Goal: Book appointment/travel/reservation

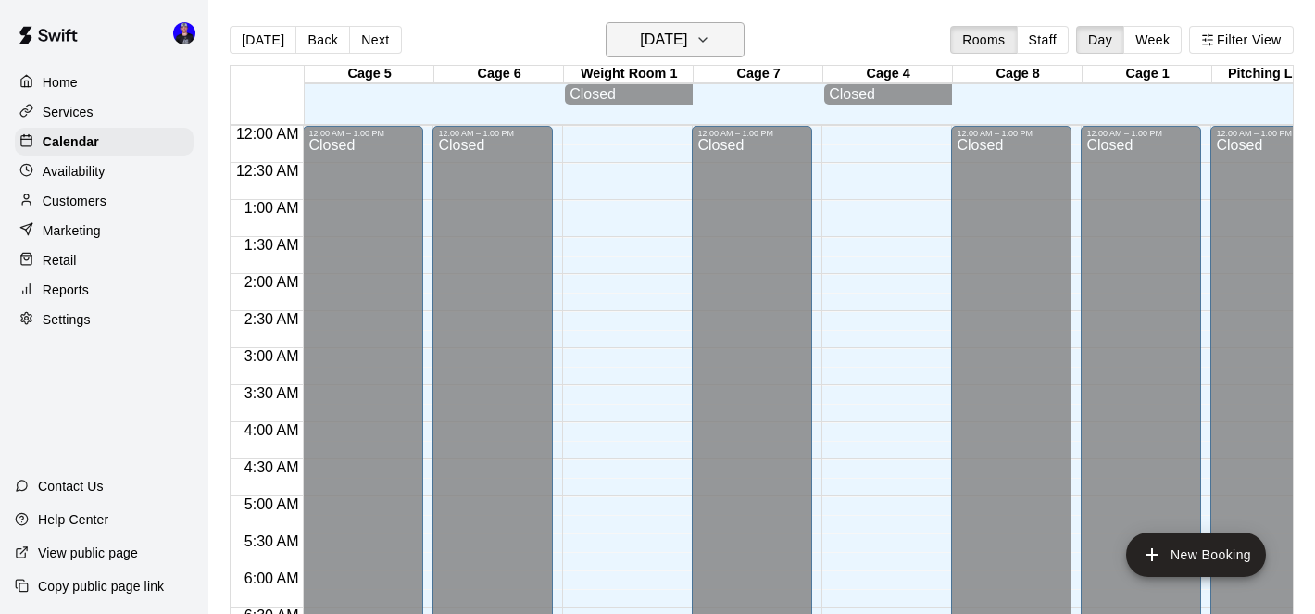
scroll to position [694, 0]
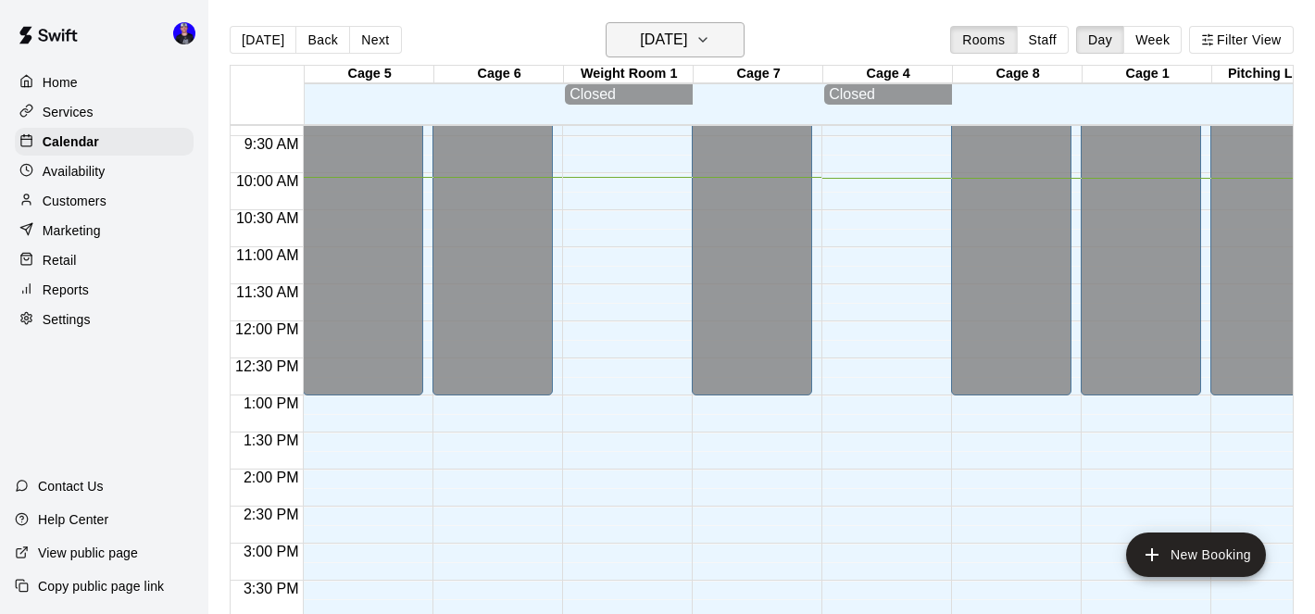
click at [672, 45] on h6 "[DATE]" at bounding box center [663, 40] width 47 height 26
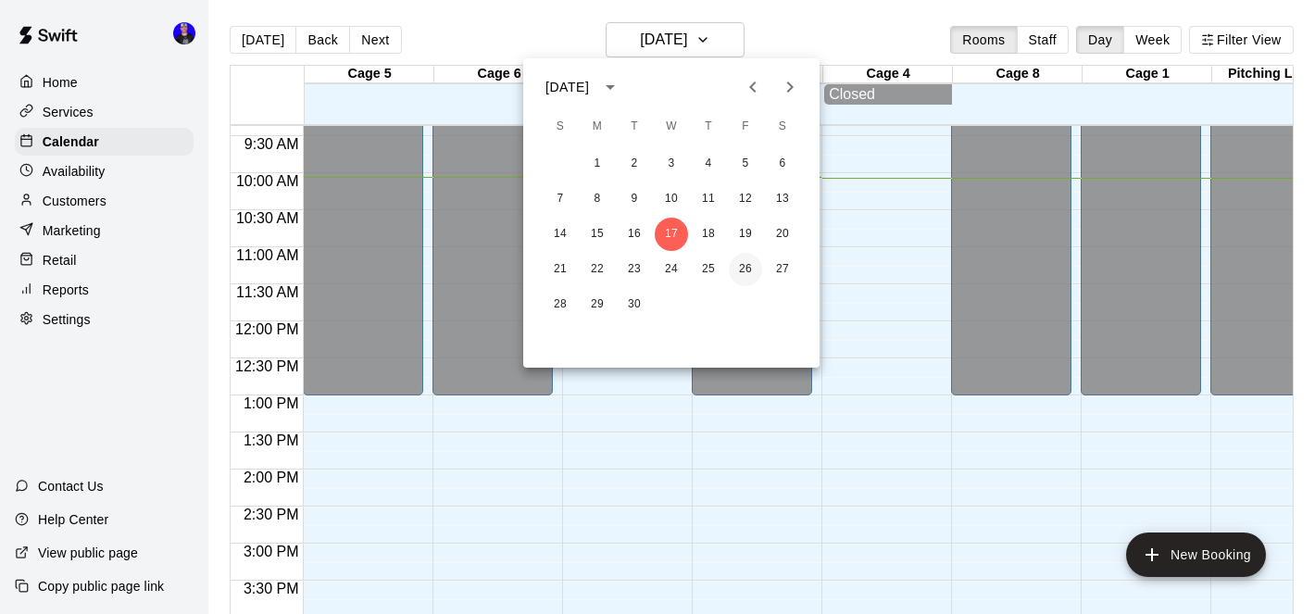
click at [746, 272] on button "26" at bounding box center [745, 269] width 33 height 33
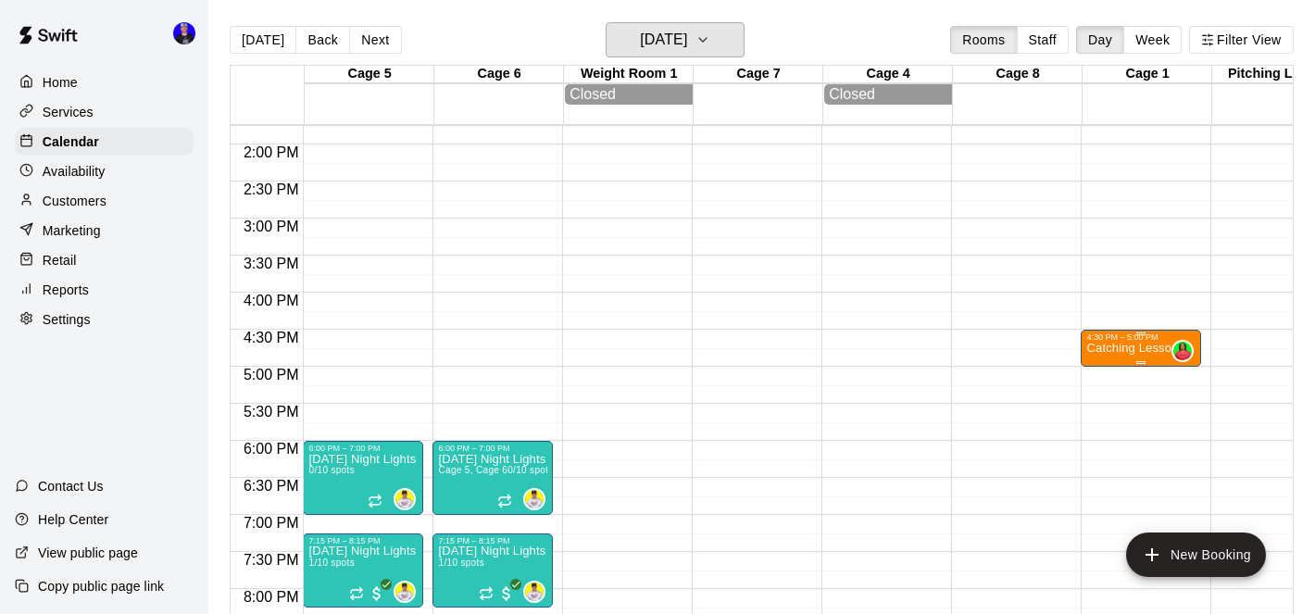
scroll to position [1039, 0]
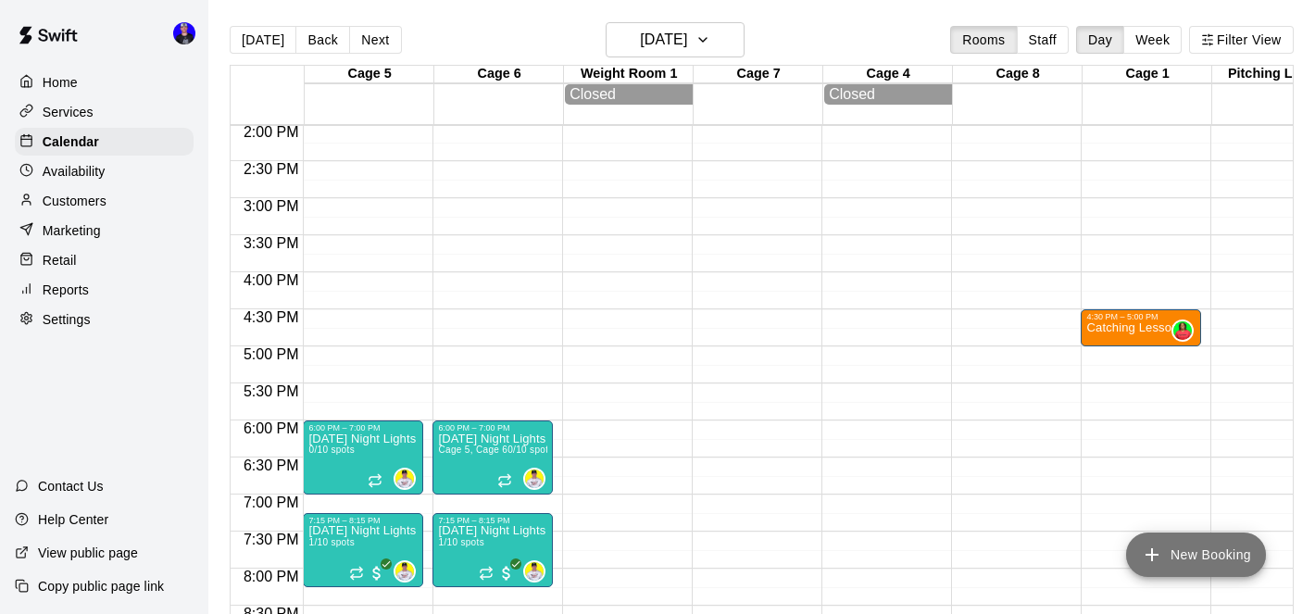
click at [1184, 558] on button "New Booking" at bounding box center [1196, 555] width 140 height 44
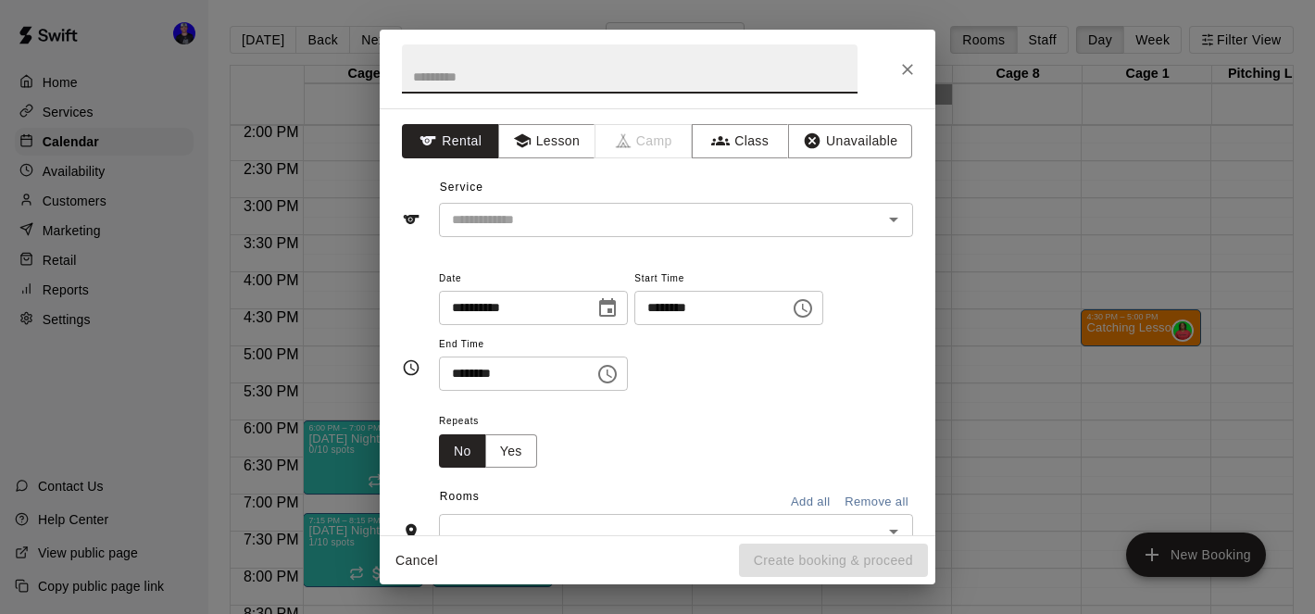
click at [570, 73] on input "text" at bounding box center [630, 68] width 456 height 49
click at [909, 68] on icon "Close" at bounding box center [907, 69] width 11 height 11
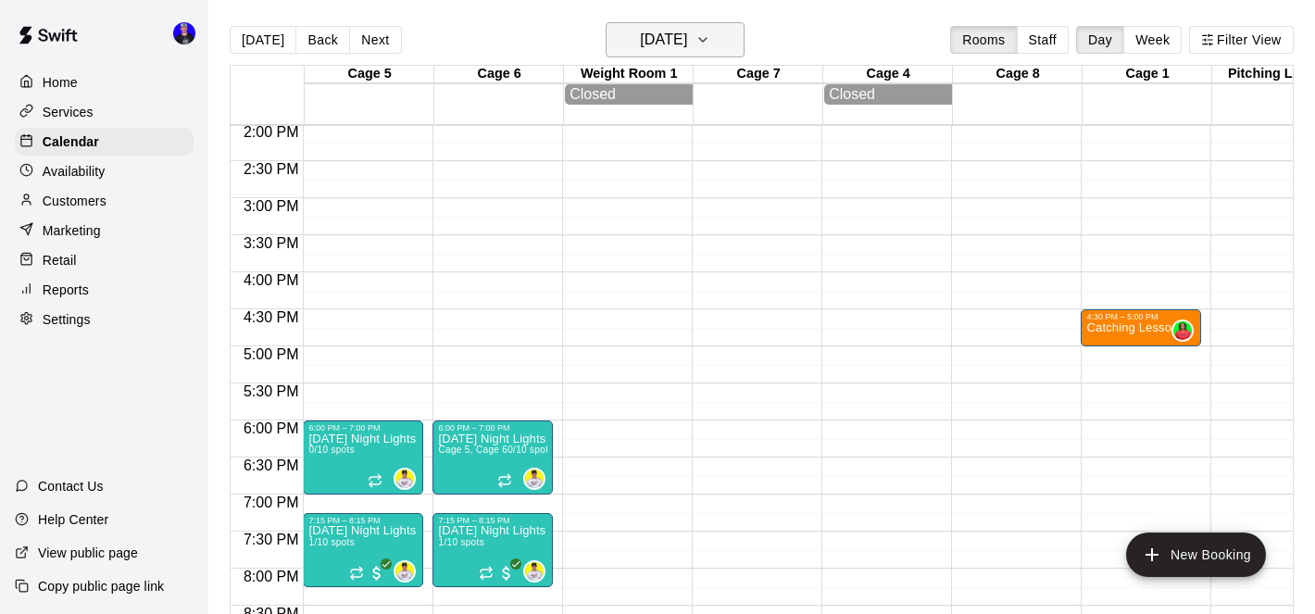
click at [687, 46] on h6 "[DATE]" at bounding box center [663, 40] width 47 height 26
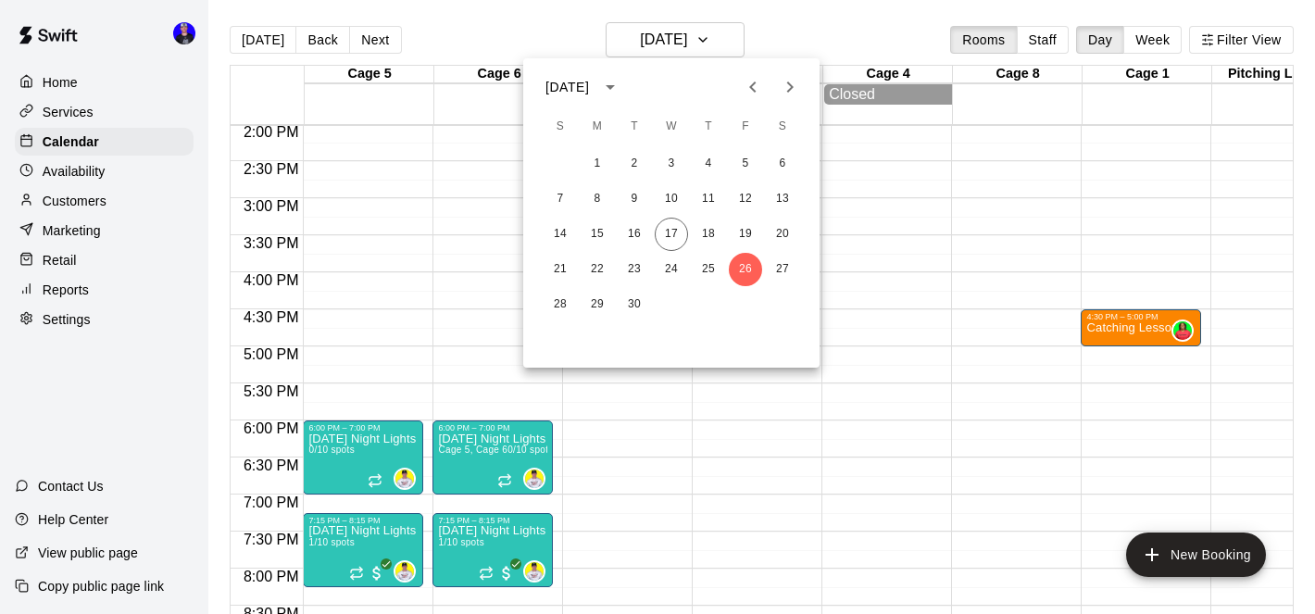
click at [785, 76] on icon "Next month" at bounding box center [790, 87] width 22 height 22
click at [746, 169] on button "3" at bounding box center [745, 163] width 33 height 33
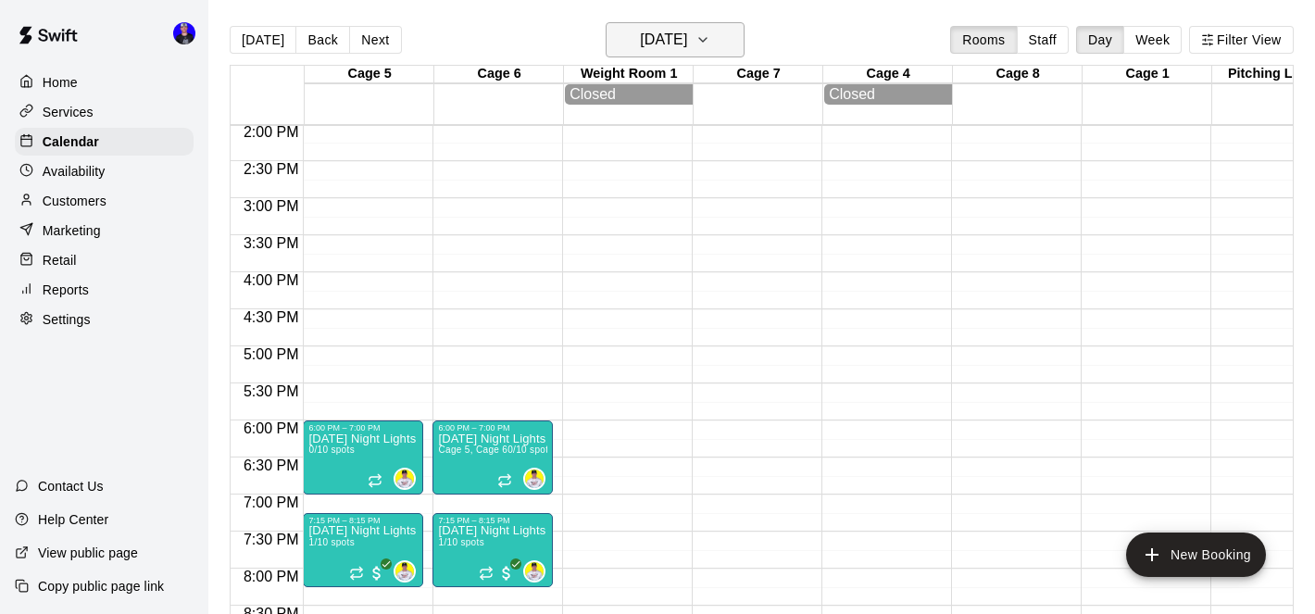
click at [710, 34] on icon "button" at bounding box center [703, 40] width 15 height 22
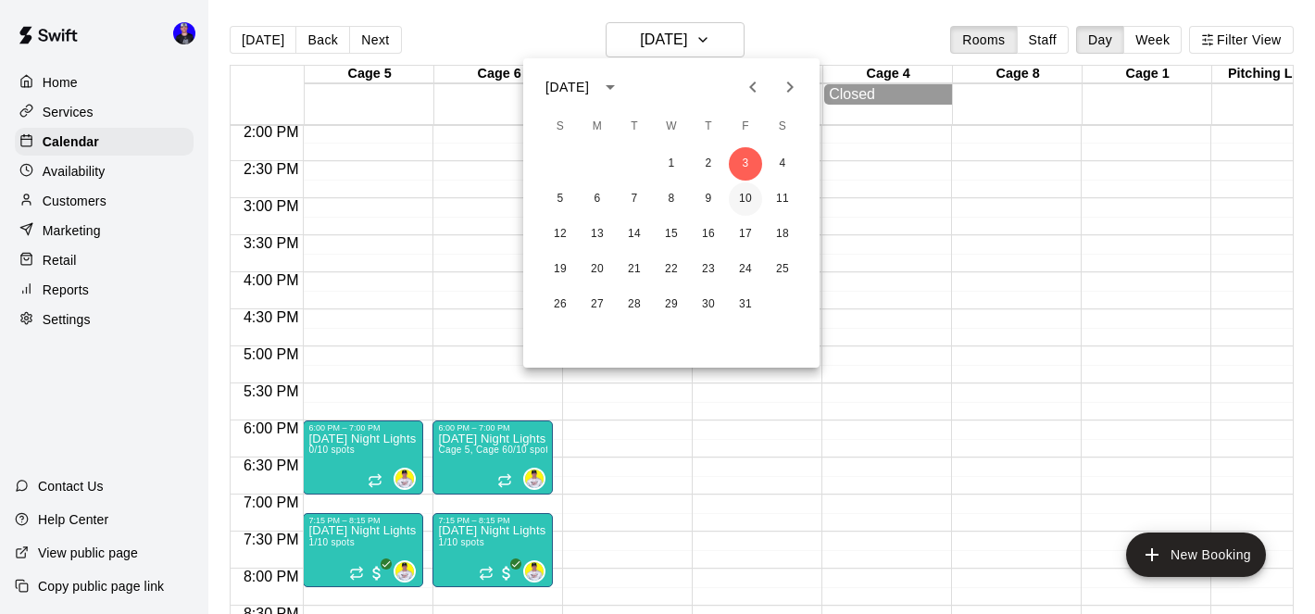
click at [742, 200] on button "10" at bounding box center [745, 198] width 33 height 33
